Goal: Find contact information: Find contact information

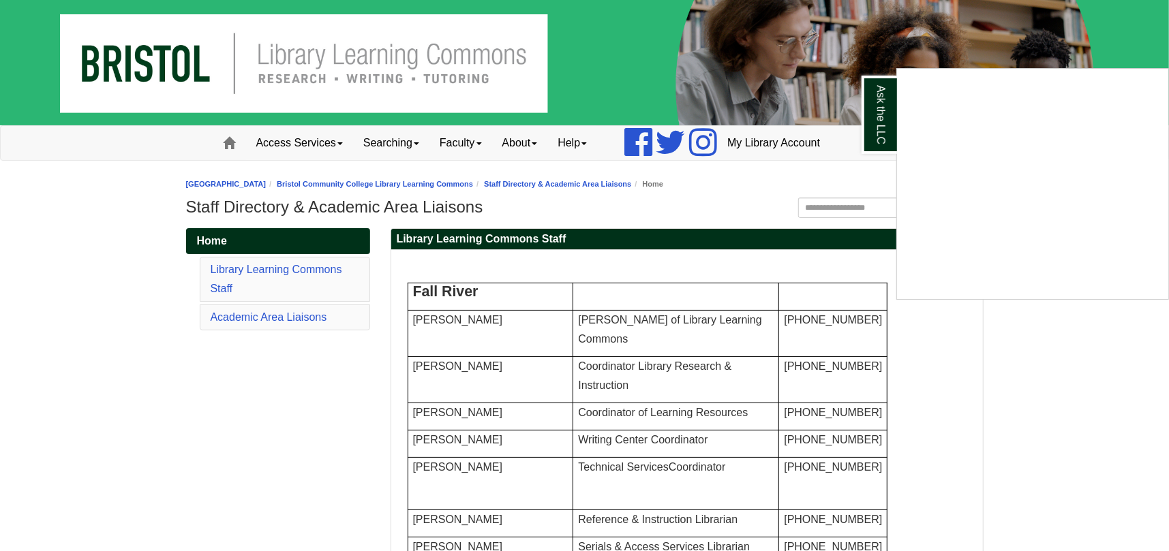
click at [481, 141] on div "Ask the LLC" at bounding box center [584, 275] width 1169 height 551
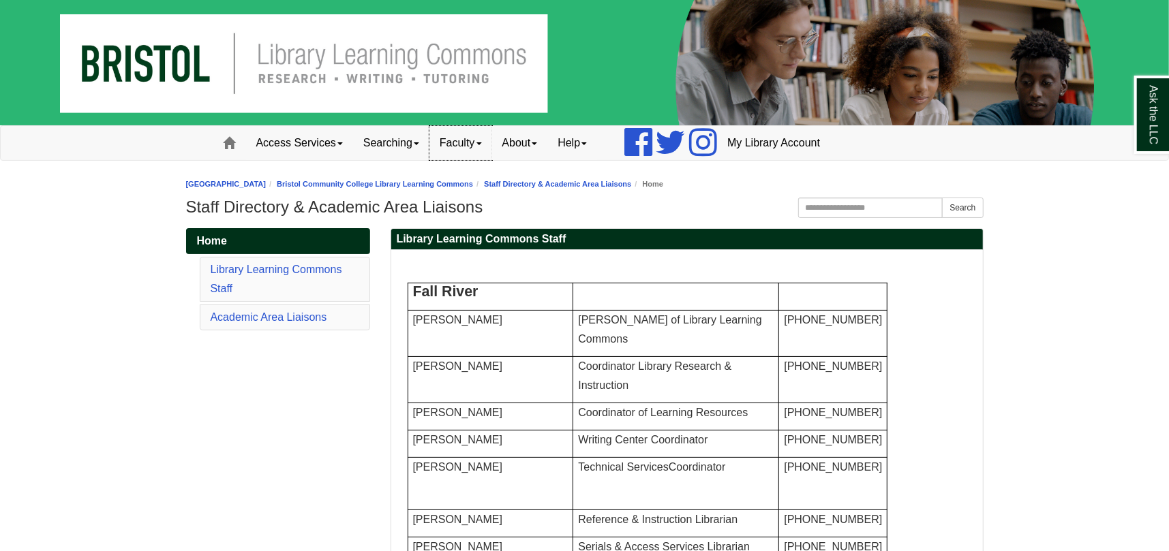
click at [476, 144] on link "Faculty" at bounding box center [460, 143] width 63 height 34
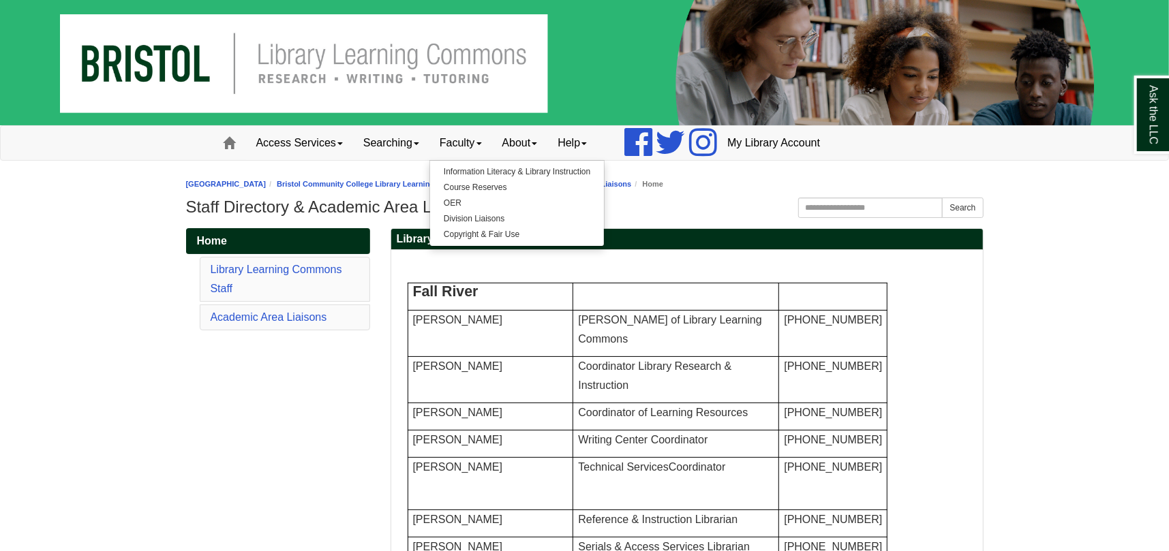
click at [599, 65] on img at bounding box center [584, 62] width 1169 height 125
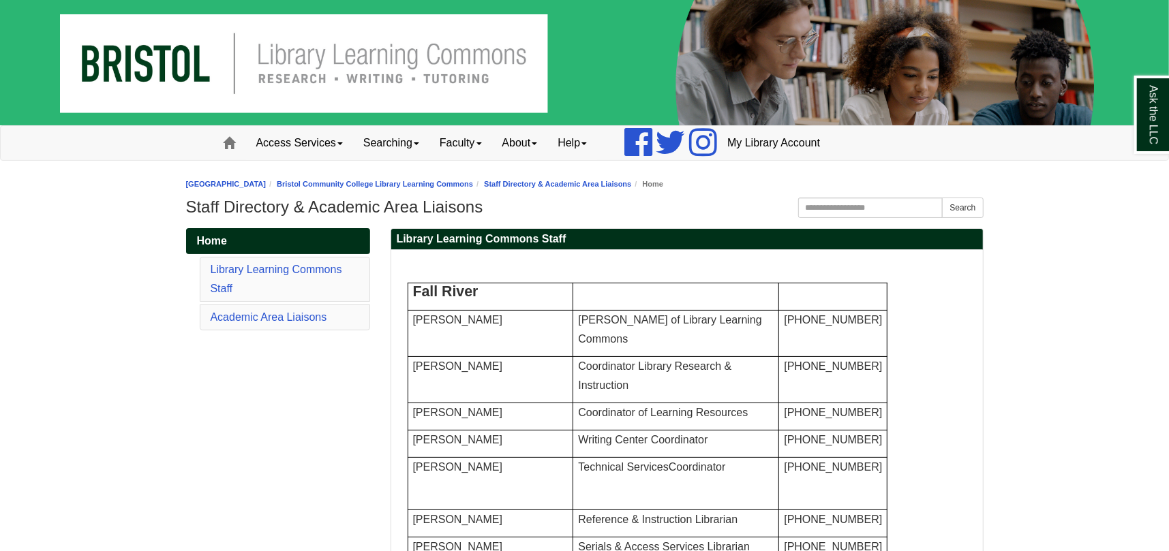
click at [140, 82] on img at bounding box center [584, 62] width 1169 height 125
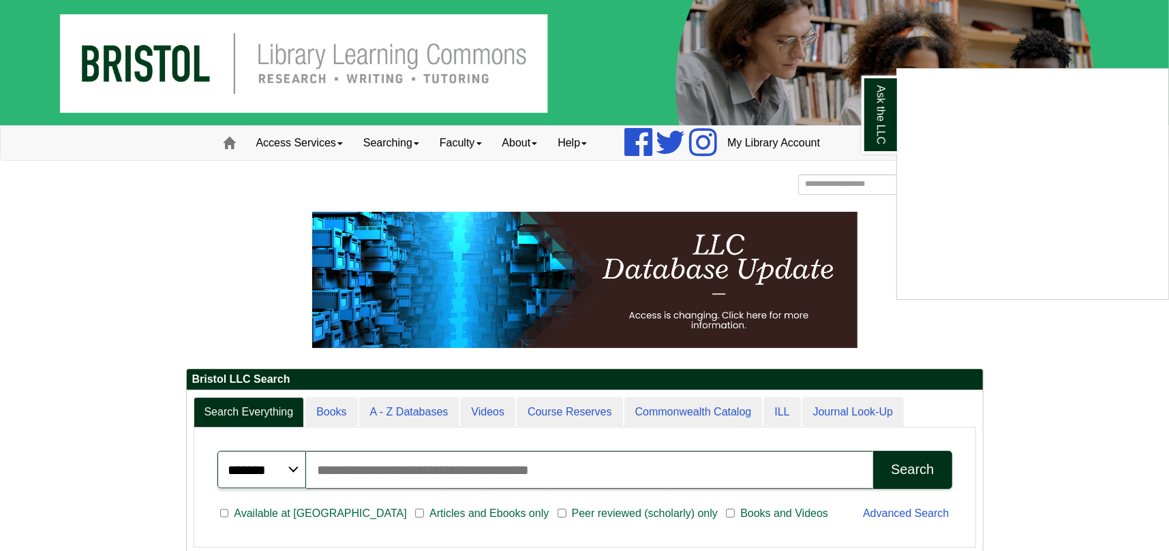
click at [737, 185] on div "Ask the LLC" at bounding box center [584, 275] width 1169 height 551
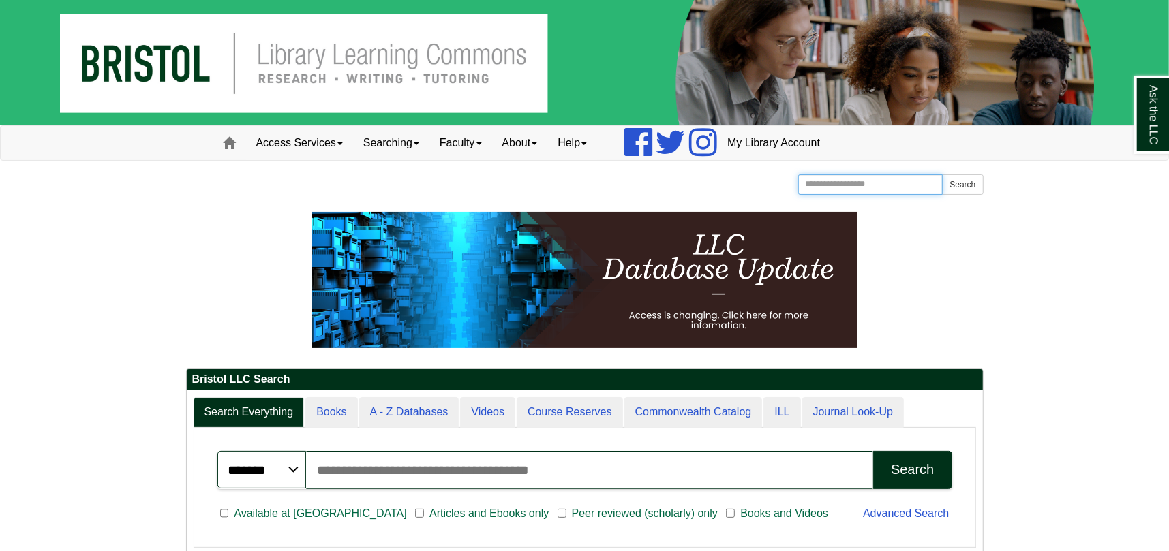
click at [827, 183] on input "Search the Website" at bounding box center [870, 184] width 145 height 20
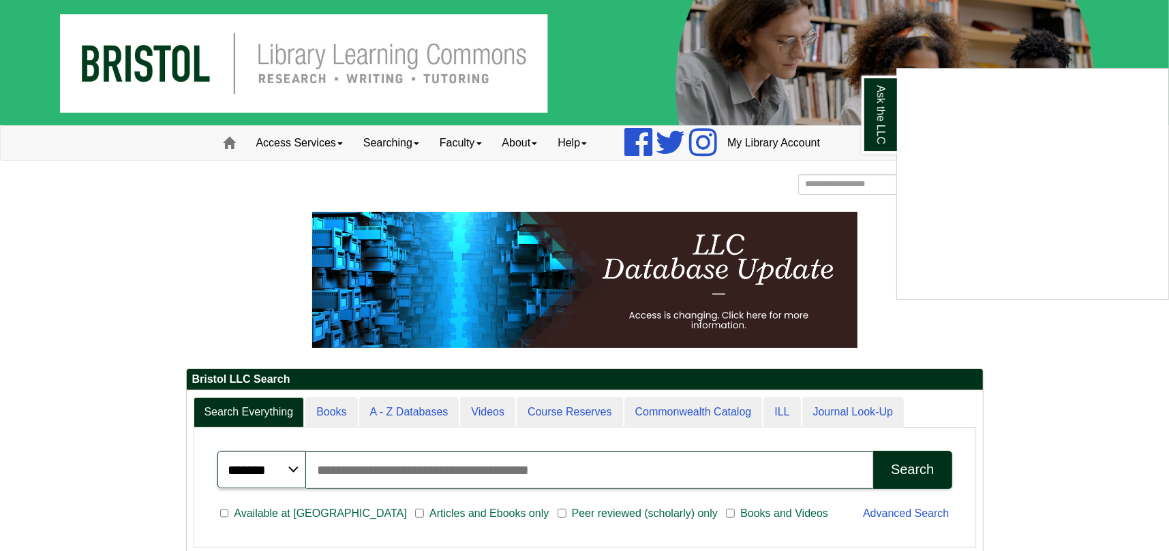
click at [886, 198] on div "Ask the LLC" at bounding box center [584, 275] width 1169 height 551
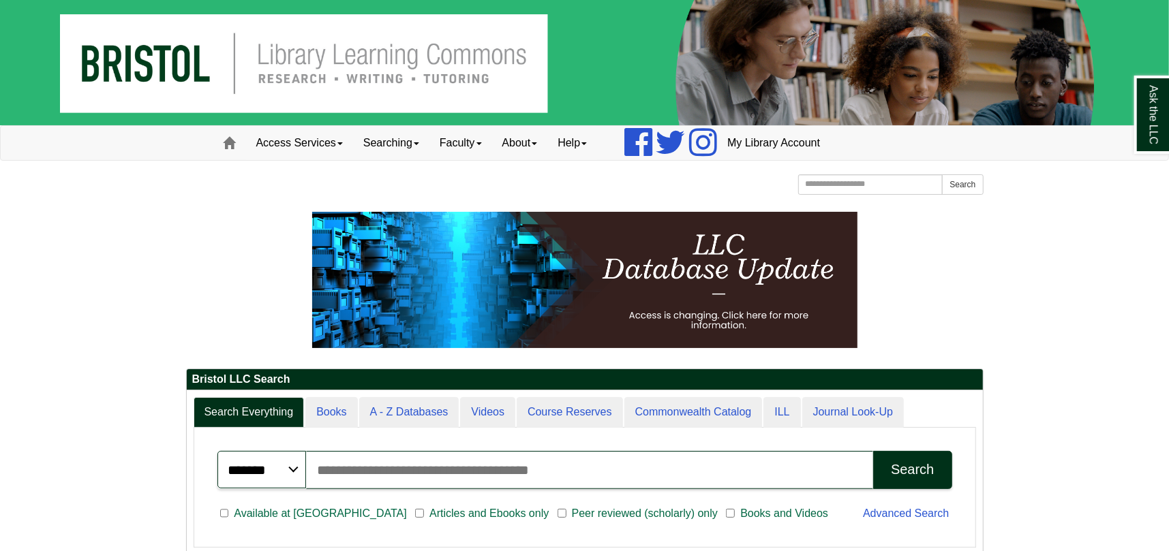
scroll to position [164, 795]
click at [523, 145] on link "About" at bounding box center [520, 143] width 56 height 34
click at [547, 204] on link "Staff Directory" at bounding box center [547, 204] width 109 height 16
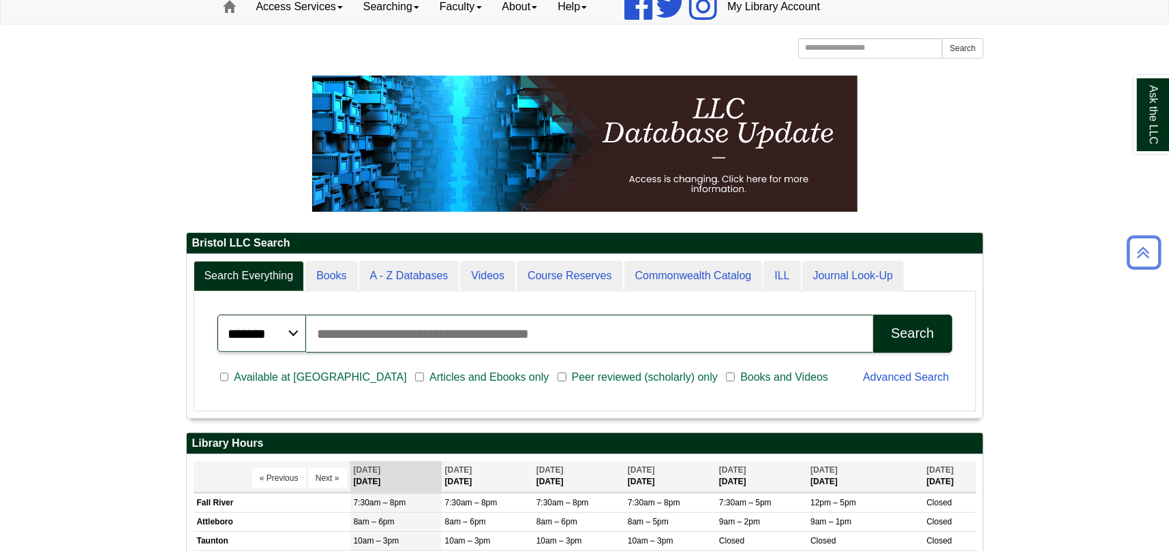
scroll to position [0, 0]
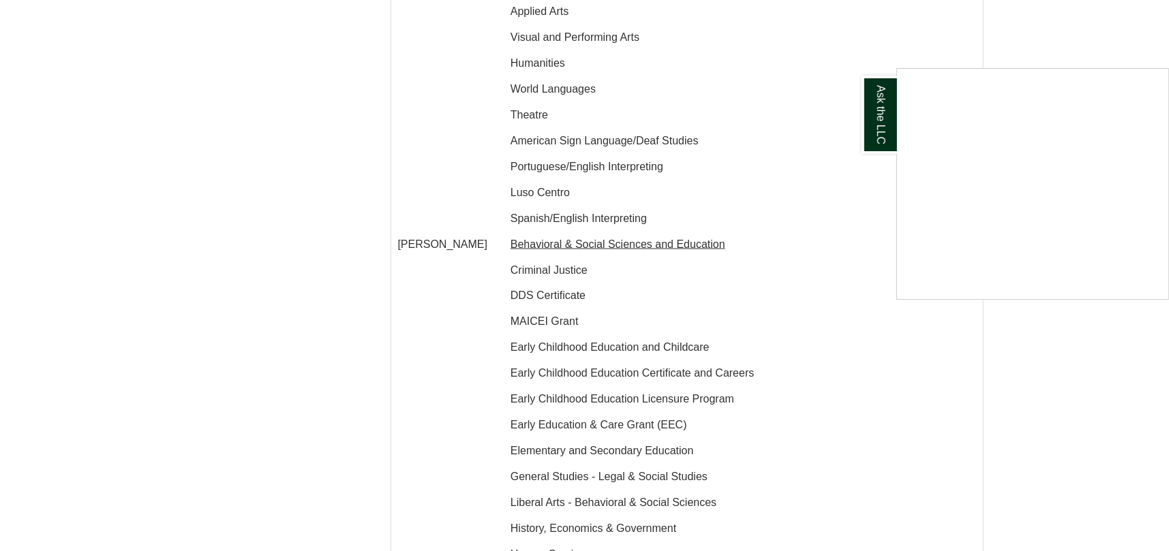
scroll to position [1568, 0]
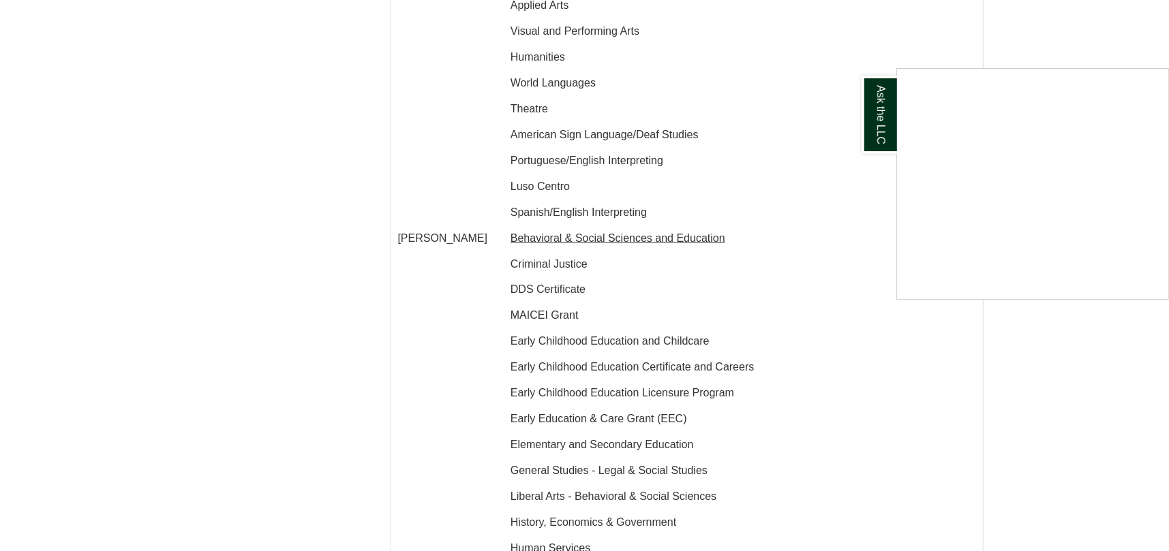
click at [543, 157] on div "Ask the LLC" at bounding box center [584, 275] width 1169 height 551
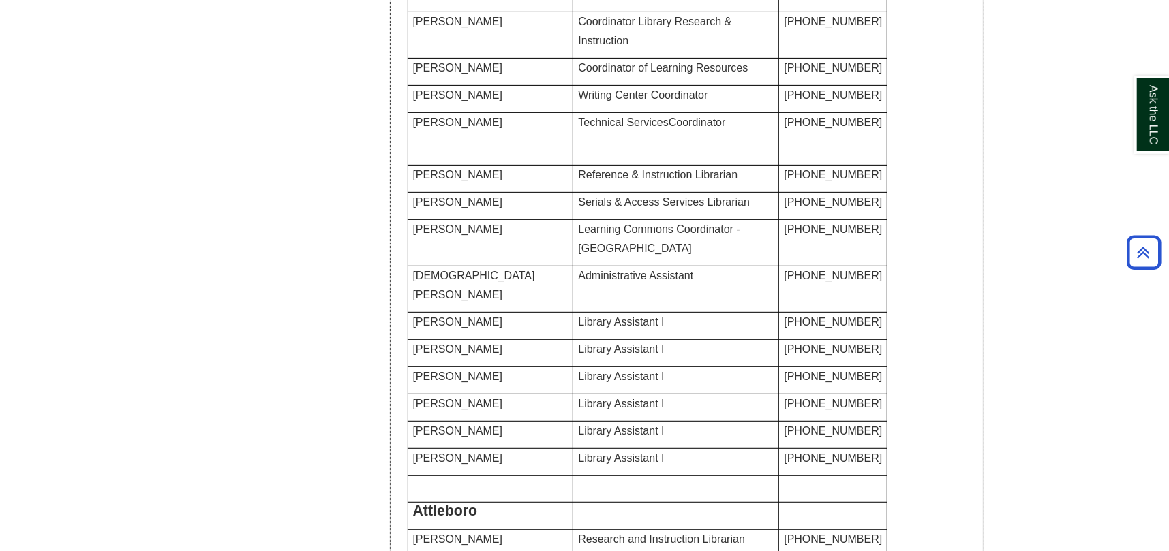
scroll to position [324, 0]
